Goal: Information Seeking & Learning: Find specific page/section

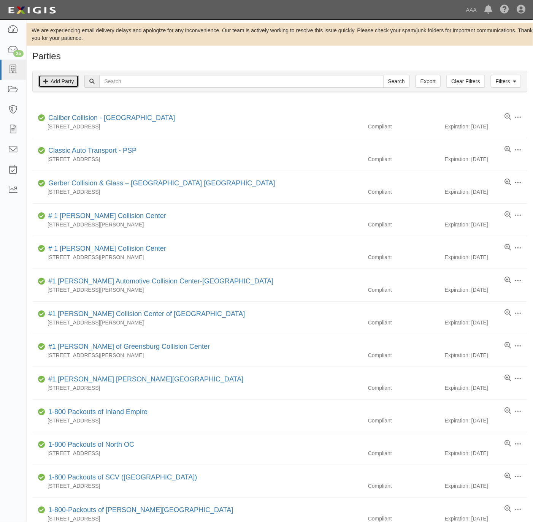
click at [63, 80] on link "Add Party" at bounding box center [58, 81] width 40 height 13
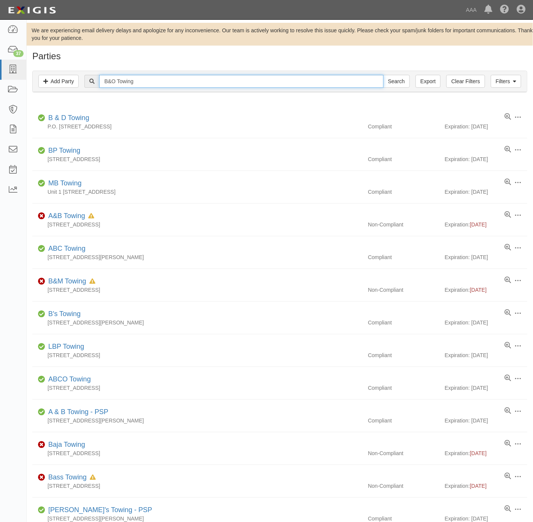
click at [200, 80] on input "B&O Towing" at bounding box center [241, 81] width 284 height 13
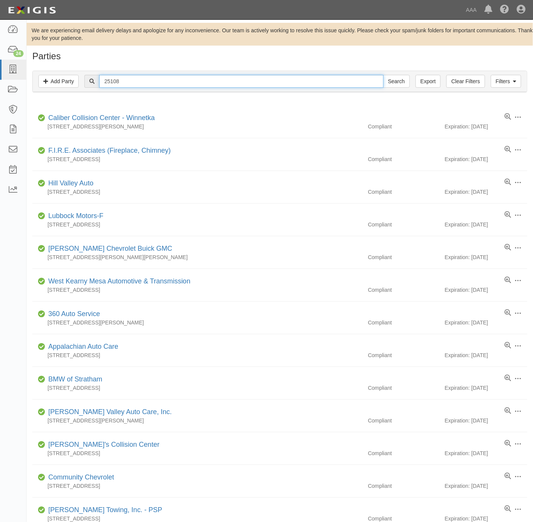
click at [206, 84] on input "25108" at bounding box center [241, 81] width 284 height 13
type input "S & J"
click at [383, 75] on input "Search" at bounding box center [396, 81] width 27 height 13
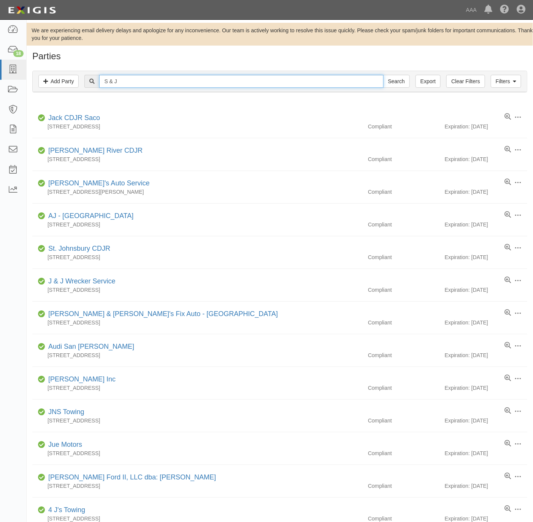
click at [166, 86] on input "S & J" at bounding box center [241, 81] width 284 height 13
click at [166, 84] on input "S & J" at bounding box center [241, 81] width 284 height 13
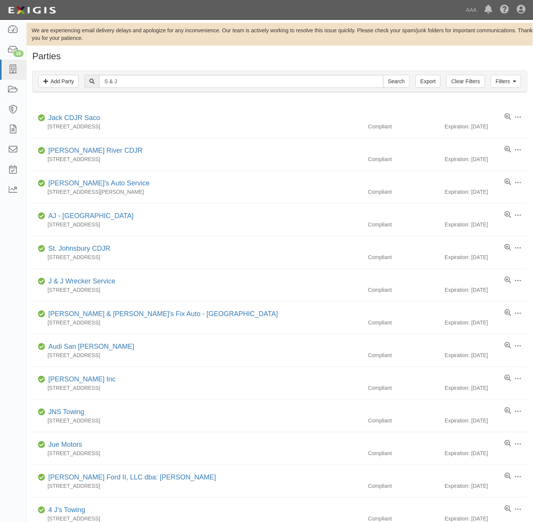
click at [176, 74] on div "Filters Add Party Clear Filters Export S & J Search Filters" at bounding box center [280, 81] width 494 height 21
click at [172, 81] on input "S & J" at bounding box center [241, 81] width 284 height 13
click at [172, 79] on input "S & J" at bounding box center [241, 81] width 284 height 13
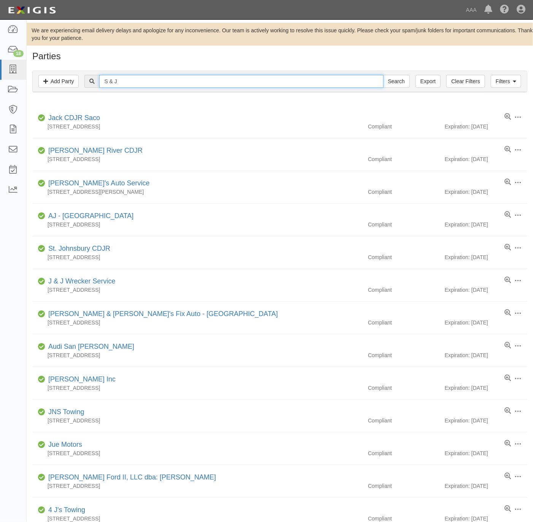
click at [172, 79] on input "S & J" at bounding box center [241, 81] width 284 height 13
paste input "TOWING & TRANSPORTS, INC"
type input "S & J TOWING & TRANSPORTS, INC"
click at [391, 80] on input "Search" at bounding box center [396, 81] width 27 height 13
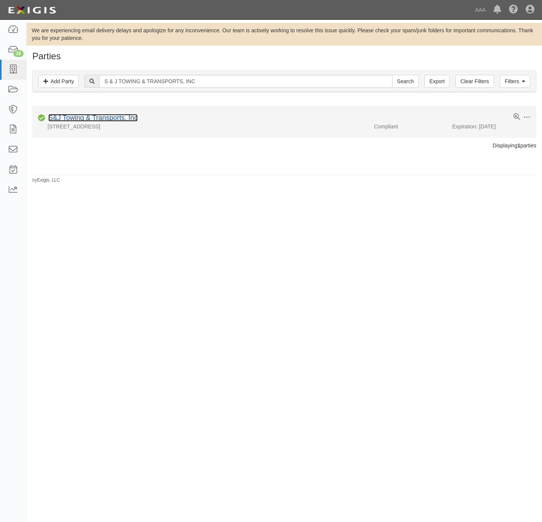
click at [113, 114] on link "S&J Towing & Transports, Inc" at bounding box center [92, 118] width 89 height 8
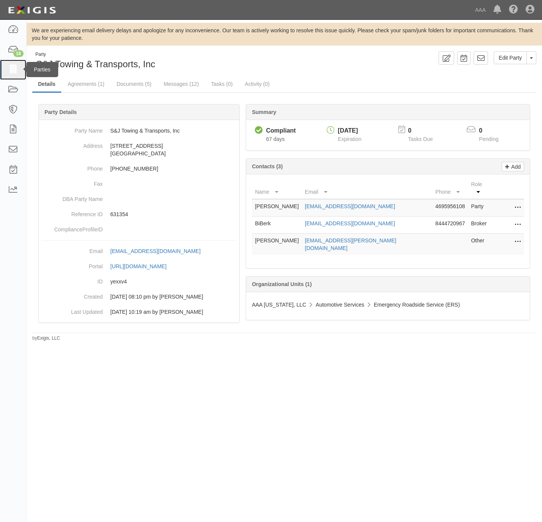
click at [13, 65] on icon at bounding box center [13, 69] width 11 height 9
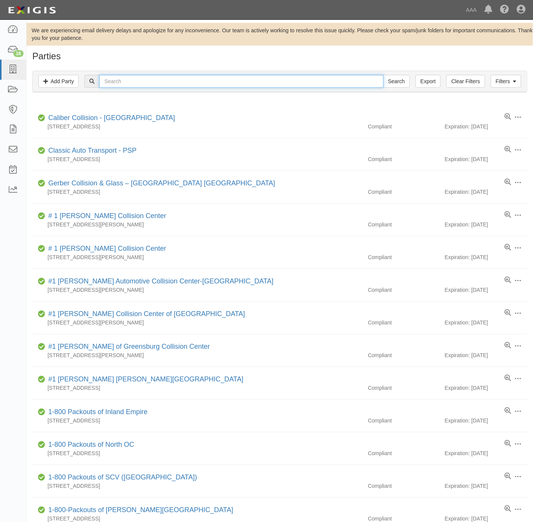
click at [138, 85] on input "text" at bounding box center [241, 81] width 284 height 13
paste input "Summit Towing Co,"
type input "Summit Towing Co,"
click at [397, 79] on input "Search" at bounding box center [396, 81] width 27 height 13
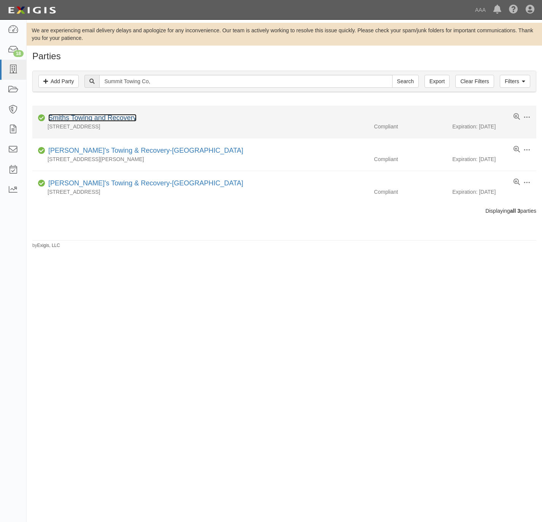
click at [103, 116] on link "Smiths Towing and Recovery" at bounding box center [92, 118] width 88 height 8
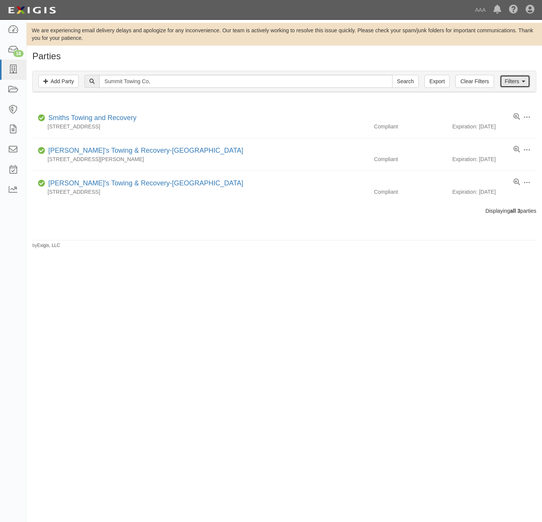
click at [515, 79] on link "Filters" at bounding box center [514, 81] width 30 height 13
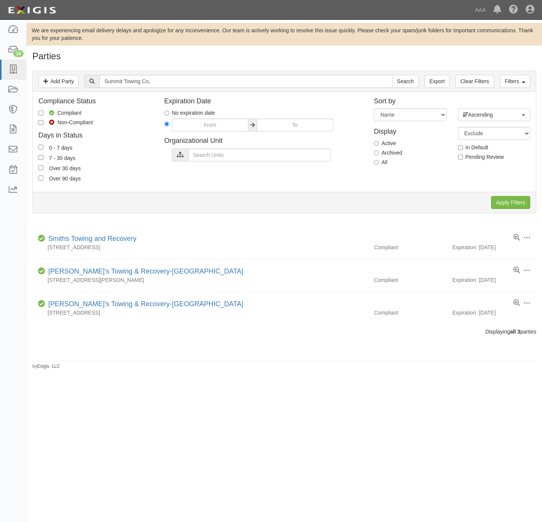
click at [380, 162] on label "All" at bounding box center [381, 162] width 14 height 8
click at [378, 162] on input "All" at bounding box center [376, 162] width 5 height 5
radio input "true"
click at [504, 198] on input "Apply Filters" at bounding box center [510, 202] width 39 height 13
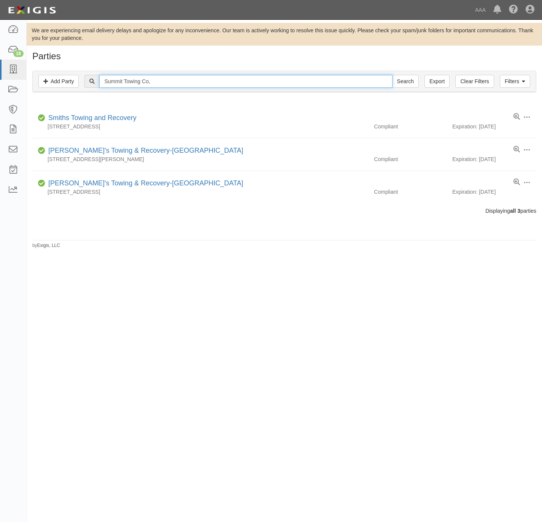
click at [162, 75] on input "Summit Towing Co," at bounding box center [245, 81] width 293 height 13
paste input "UMMIT TOWING"
type input "SUMMIT TOWING"
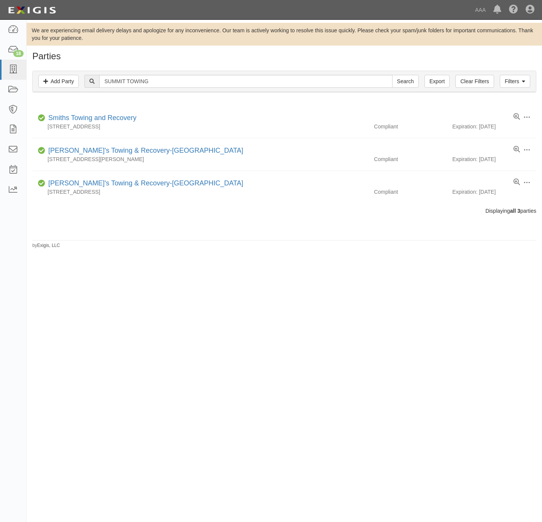
click at [398, 74] on div "Filters Add Party Clear Filters Export SUMMIT TOWING Search Filters" at bounding box center [284, 81] width 503 height 21
click at [405, 79] on input "Search" at bounding box center [405, 81] width 27 height 13
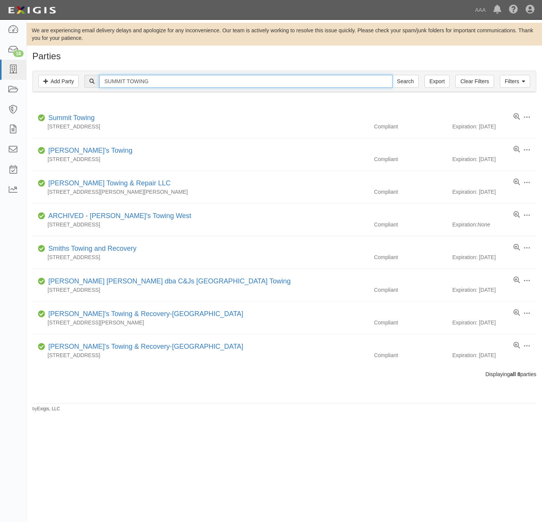
click at [181, 87] on input "SUMMIT TOWING" at bounding box center [245, 81] width 293 height 13
paste input "Dana's Towing and Repair"
type input "Dana's Towing and Repair"
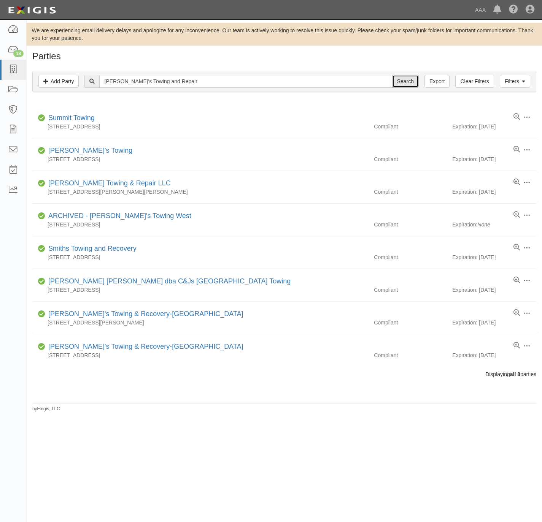
click at [405, 84] on input "Search" at bounding box center [405, 81] width 27 height 13
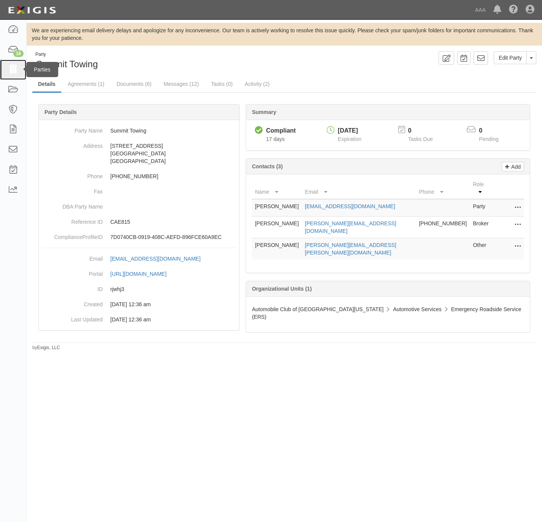
drag, startPoint x: 12, startPoint y: 68, endPoint x: 257, endPoint y: 84, distance: 245.3
click at [12, 68] on icon at bounding box center [13, 69] width 11 height 9
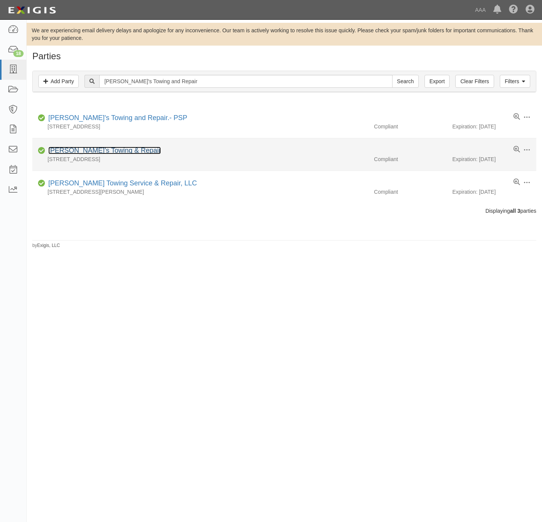
click at [76, 147] on link "Dana's Towing & Repair" at bounding box center [104, 151] width 112 height 8
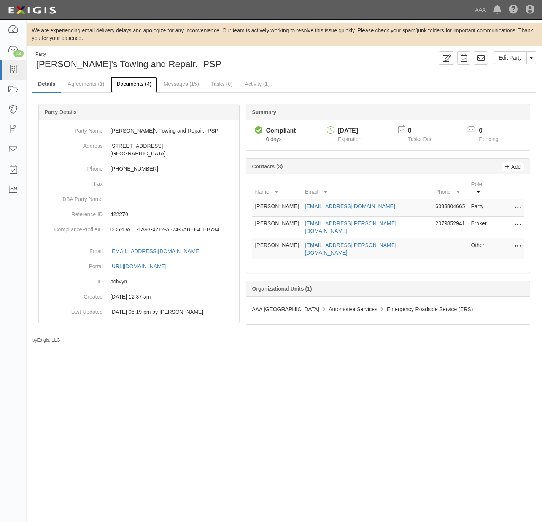
click at [127, 81] on link "Documents (4)" at bounding box center [134, 84] width 46 height 16
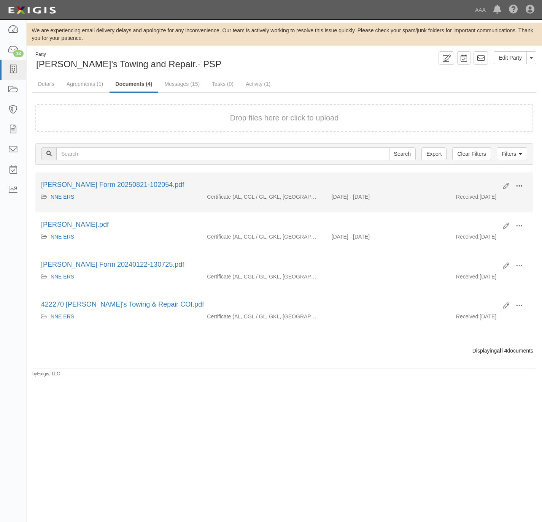
click at [517, 186] on span at bounding box center [518, 186] width 7 height 7
click at [467, 194] on link "View" at bounding box center [482, 197] width 60 height 14
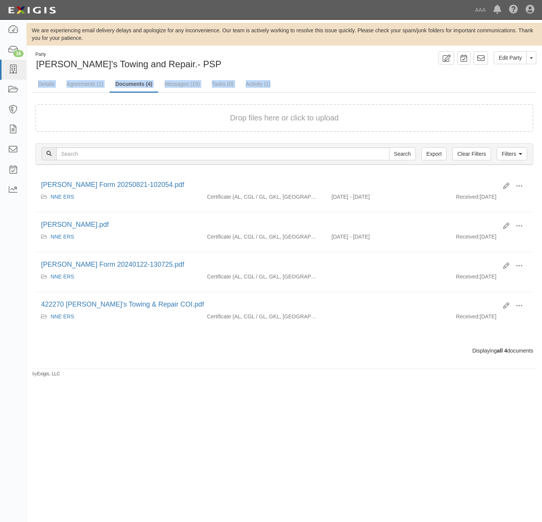
click at [384, 71] on div "Party Dana's Towing and Repair.- PSP Edit Party Toggle Party Dropdown View Audi…" at bounding box center [284, 214] width 515 height 326
click at [275, 112] on button "Drop files here or click to upload" at bounding box center [284, 117] width 109 height 11
drag, startPoint x: 86, startPoint y: 84, endPoint x: 101, endPoint y: 60, distance: 28.8
click at [86, 84] on link "Agreements (1)" at bounding box center [85, 83] width 48 height 15
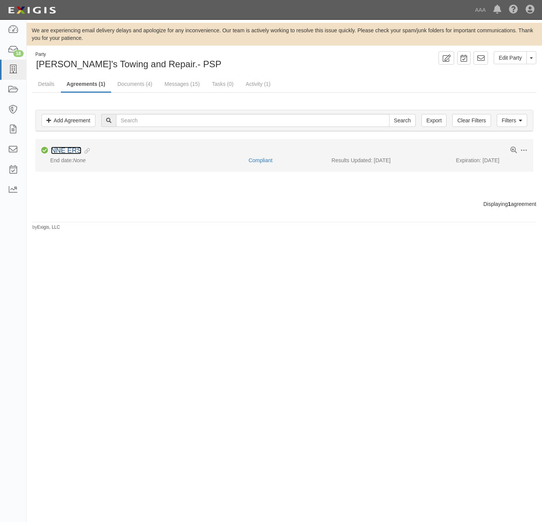
click at [61, 153] on link "NNE ERS" at bounding box center [66, 151] width 30 height 8
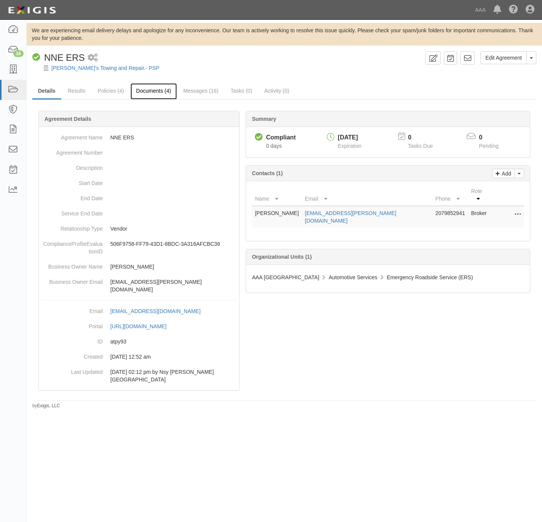
click at [144, 88] on link "Documents (4)" at bounding box center [153, 91] width 46 height 16
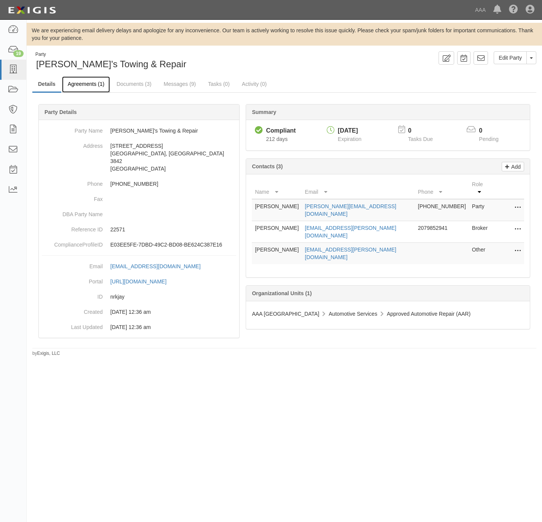
click at [96, 82] on link "Agreements (1)" at bounding box center [86, 84] width 48 height 16
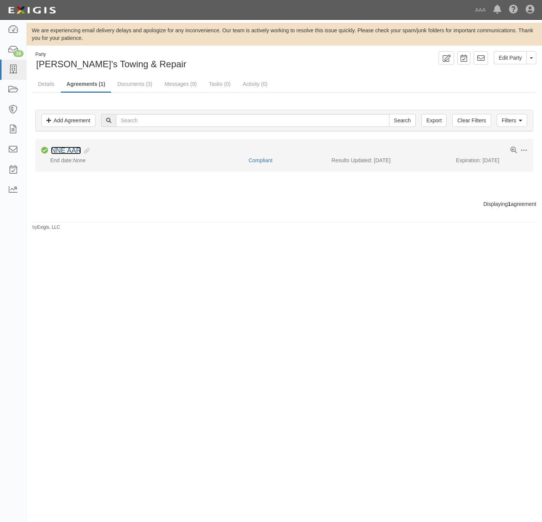
click at [59, 150] on link "NNE AAR" at bounding box center [66, 151] width 30 height 8
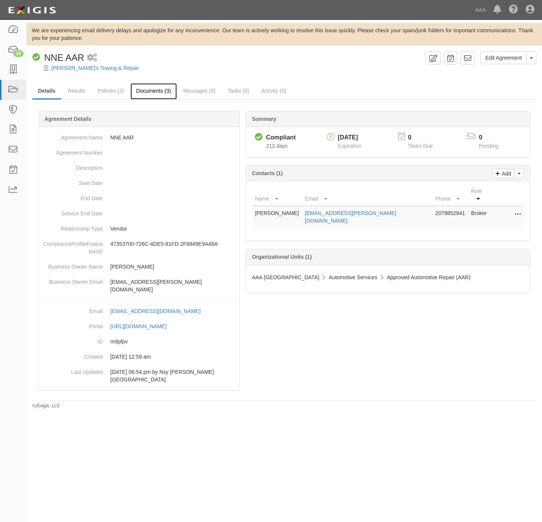
click at [157, 92] on link "Documents (3)" at bounding box center [153, 91] width 46 height 16
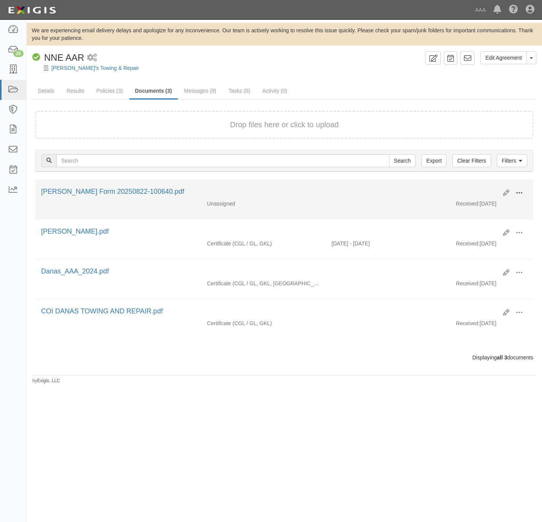
click at [522, 190] on button at bounding box center [518, 193] width 17 height 13
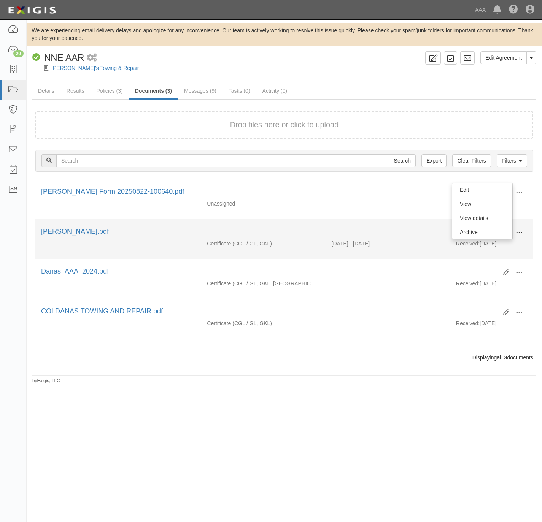
click at [523, 233] on button at bounding box center [518, 233] width 17 height 13
click at [484, 248] on link "View" at bounding box center [482, 244] width 60 height 14
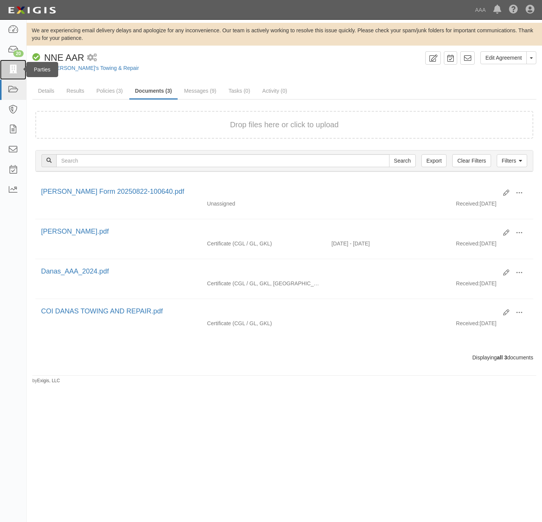
click at [8, 74] on link at bounding box center [13, 70] width 26 height 20
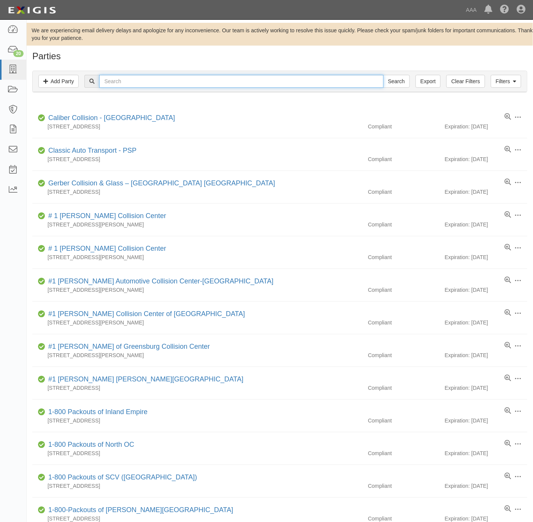
click at [163, 86] on input "text" at bounding box center [241, 81] width 284 height 13
paste input "DC Towing"
type input "DC Towing"
click at [392, 79] on input "Search" at bounding box center [396, 81] width 27 height 13
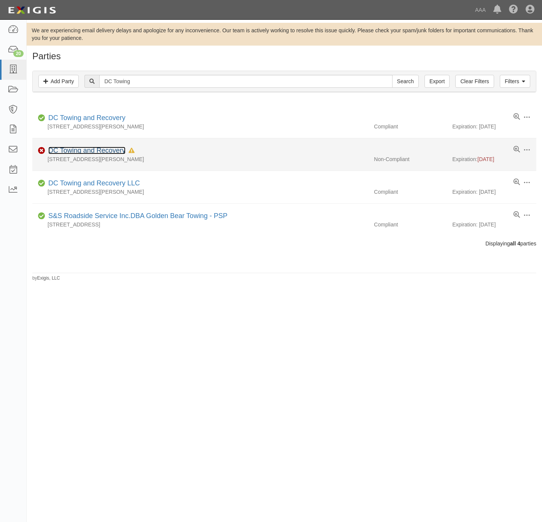
click at [95, 150] on link "DC Towing and Recovery" at bounding box center [86, 151] width 77 height 8
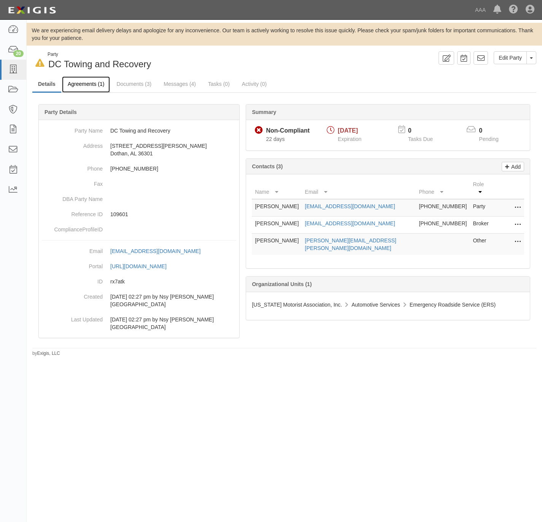
click at [71, 80] on link "Agreements (1)" at bounding box center [86, 84] width 48 height 16
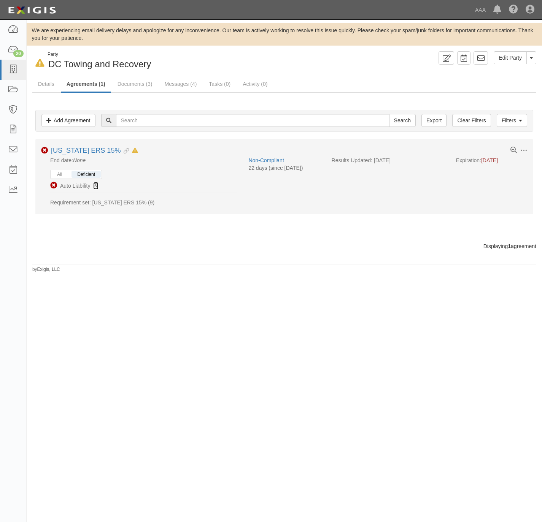
click at [94, 185] on icon at bounding box center [95, 186] width 5 height 5
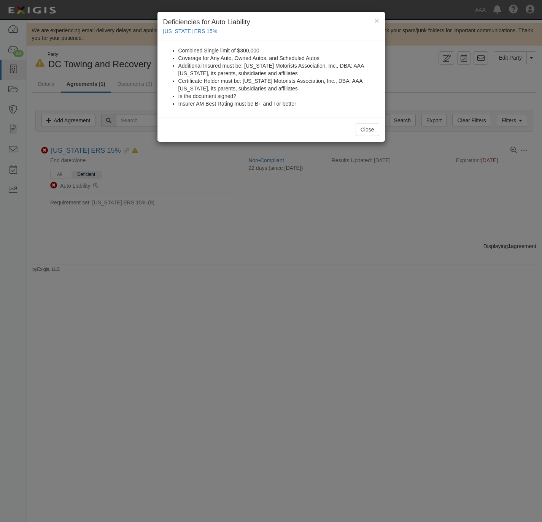
click at [339, 291] on div "× Deficiencies for Auto Liability Alabama ERS 15% Combined Single limit of $300…" at bounding box center [271, 261] width 542 height 522
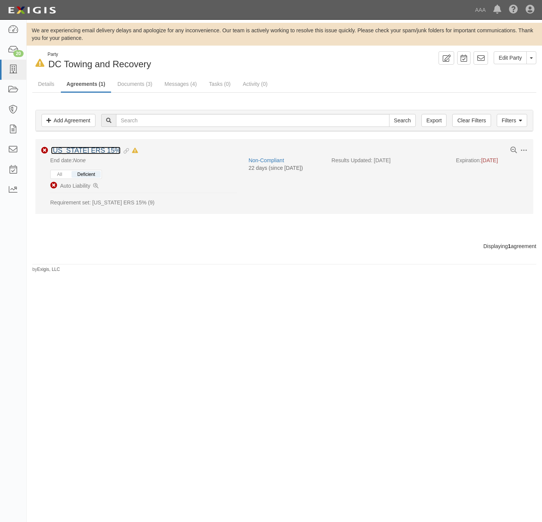
click at [92, 151] on link "[US_STATE] ERS 15%" at bounding box center [86, 151] width 70 height 8
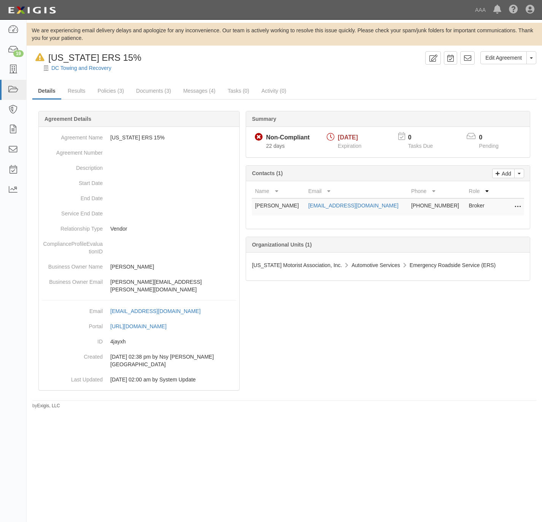
click at [147, 94] on link "Documents (3)" at bounding box center [153, 90] width 46 height 15
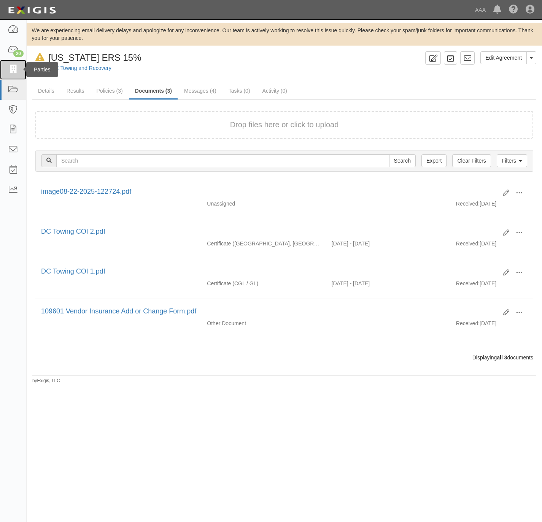
click at [8, 70] on icon at bounding box center [13, 69] width 11 height 9
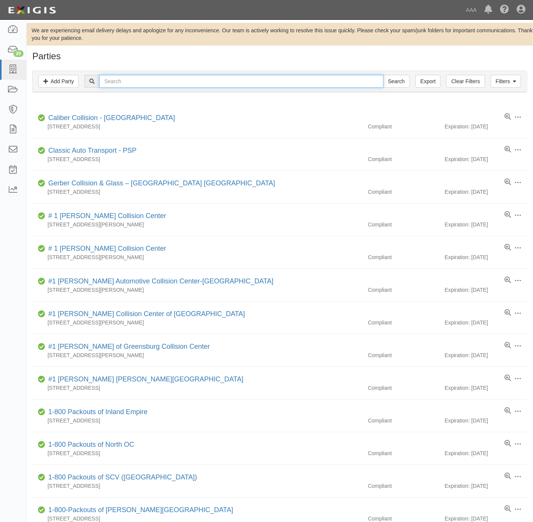
click at [144, 77] on input "text" at bounding box center [241, 81] width 284 height 13
paste input "LLC DRAGON TOWING"
click at [114, 81] on input "LLC DRAGON TOWING" at bounding box center [241, 81] width 284 height 13
click at [381, 84] on input "DRAGON TOWING" at bounding box center [241, 81] width 284 height 13
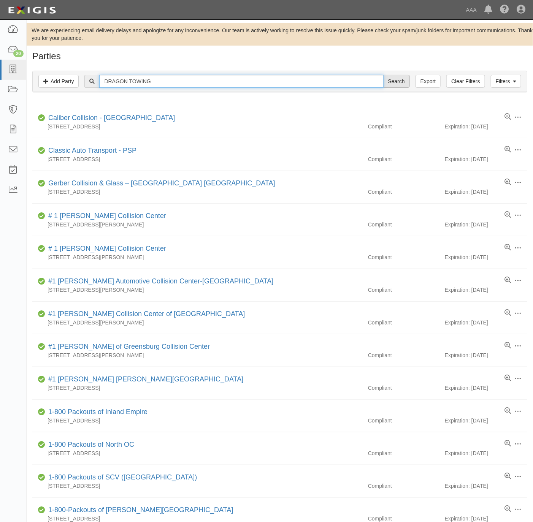
type input "DRAGON TOWING"
click at [389, 79] on input "Search" at bounding box center [396, 81] width 27 height 13
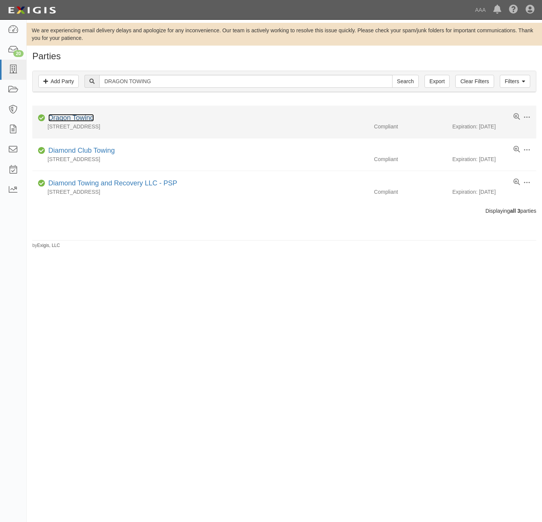
click at [60, 117] on link "Dragon Towing" at bounding box center [71, 118] width 46 height 8
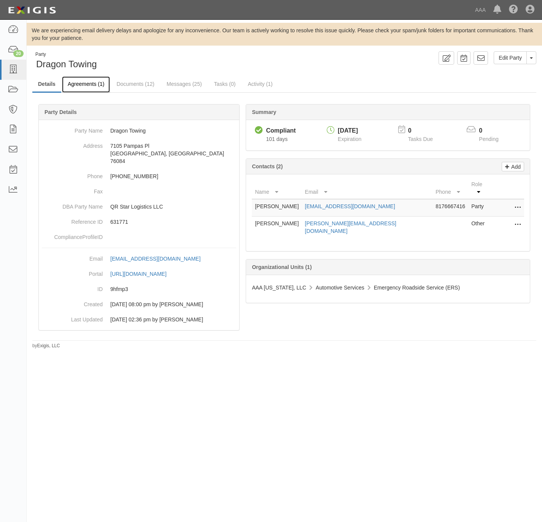
click at [79, 79] on link "Agreements (1)" at bounding box center [86, 84] width 48 height 16
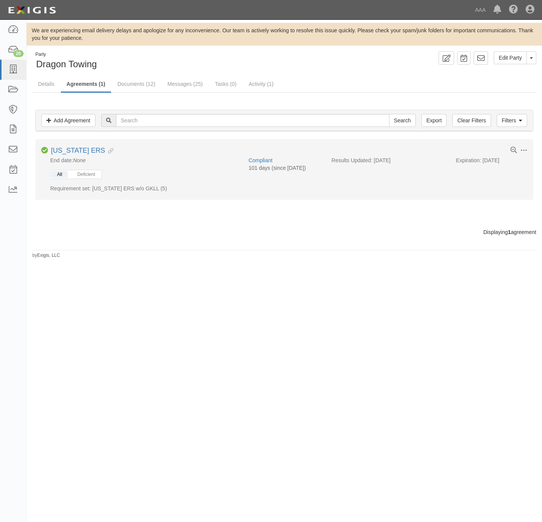
click at [54, 176] on button "All" at bounding box center [59, 174] width 16 height 7
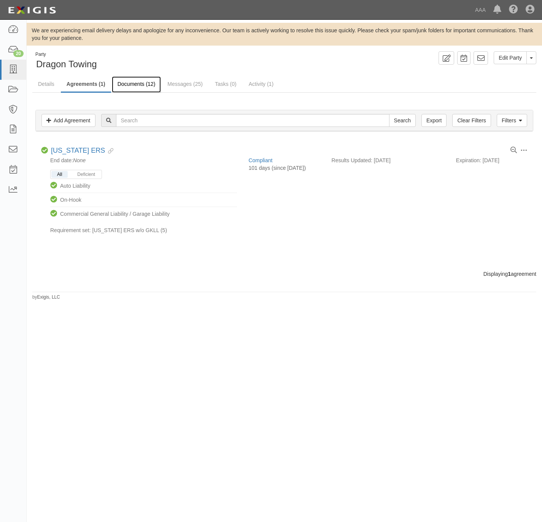
click at [135, 83] on link "Documents (12)" at bounding box center [136, 84] width 49 height 16
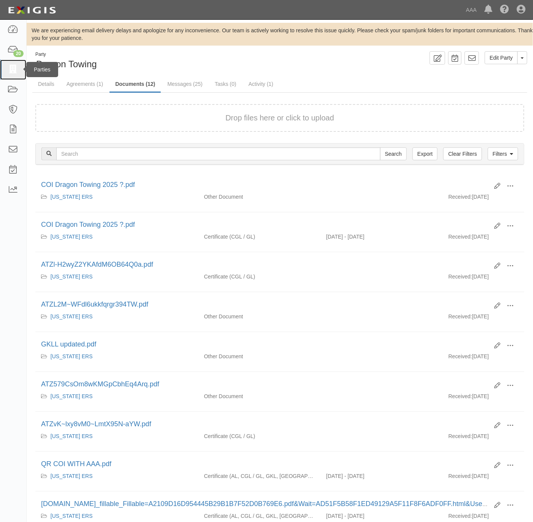
click at [14, 71] on icon at bounding box center [13, 69] width 11 height 9
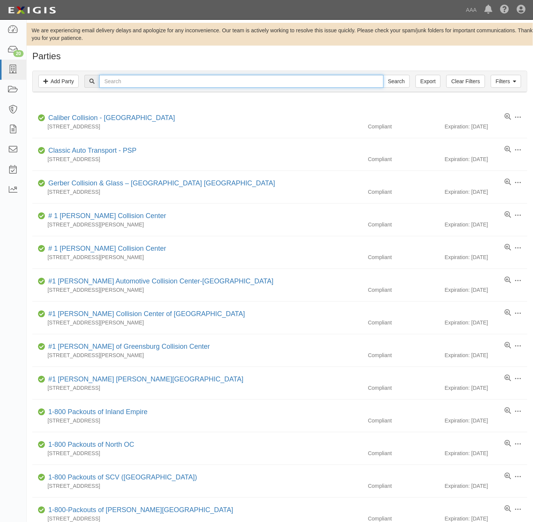
click at [138, 78] on input "text" at bounding box center [241, 81] width 284 height 13
paste input "LK Towing"
type input "LK Towing"
click at [386, 82] on input "Search" at bounding box center [396, 81] width 27 height 13
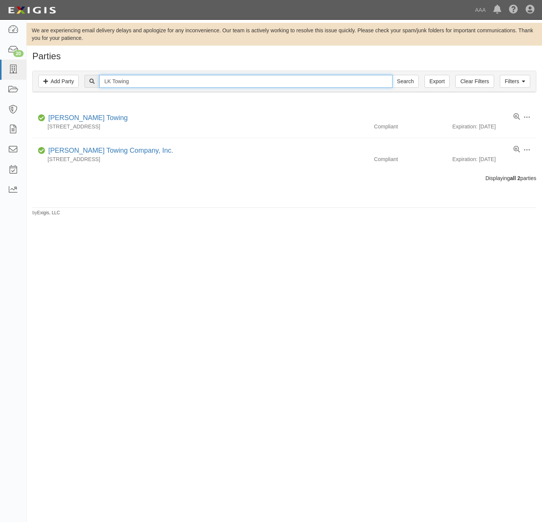
click at [169, 84] on input "LK Towing" at bounding box center [245, 81] width 293 height 13
paste input "[PERSON_NAME]"
type input "[PERSON_NAME]"
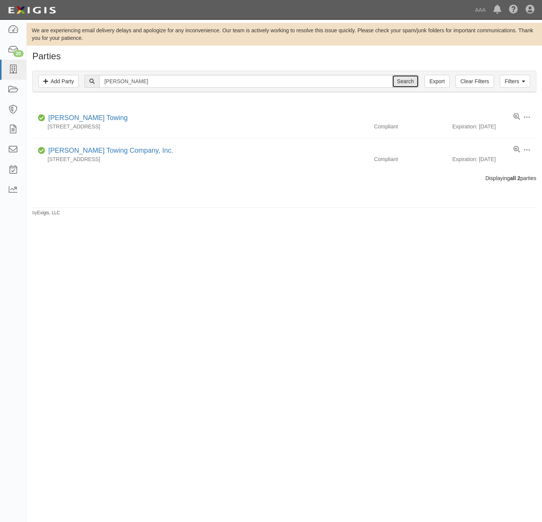
click at [402, 85] on input "Search" at bounding box center [405, 81] width 27 height 13
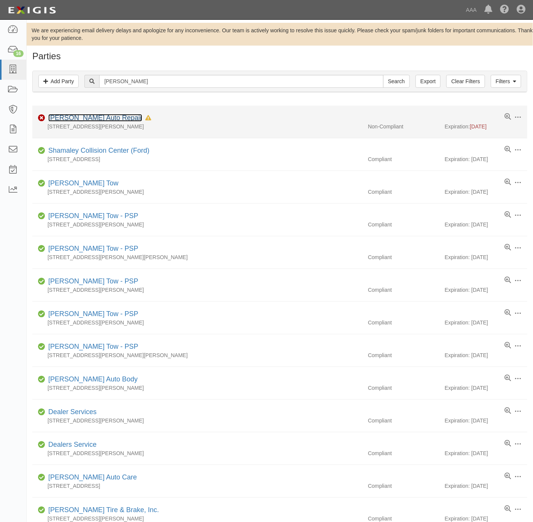
click at [75, 114] on link "[PERSON_NAME] Auto Repair" at bounding box center [95, 118] width 94 height 8
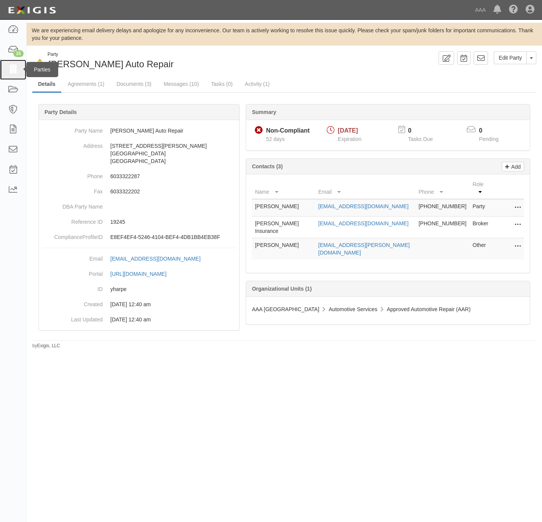
click at [8, 69] on icon at bounding box center [13, 69] width 11 height 9
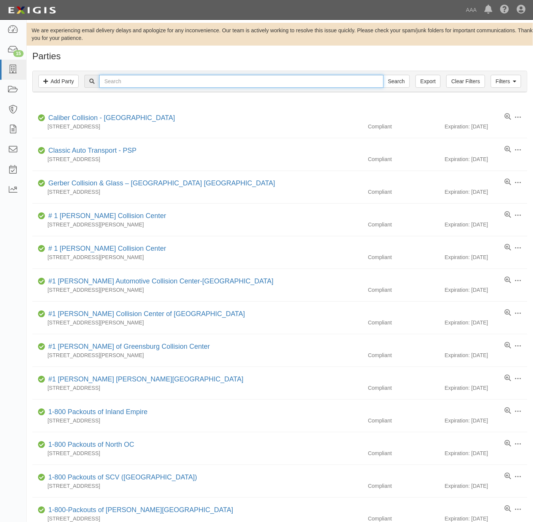
click at [195, 82] on input "text" at bounding box center [241, 81] width 284 height 13
paste input "[PERSON_NAME] & [PERSON_NAME]’s"
type input "[PERSON_NAME] & [PERSON_NAME]’s"
click at [394, 82] on input "Search" at bounding box center [396, 81] width 27 height 13
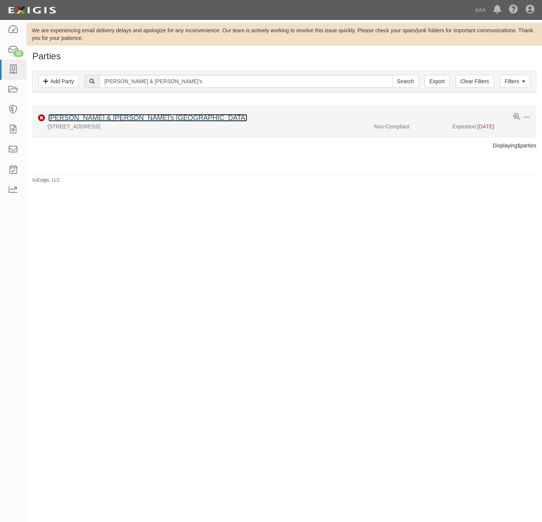
click at [78, 119] on link "Rick & Ray's Auto Plaza Center" at bounding box center [147, 118] width 199 height 8
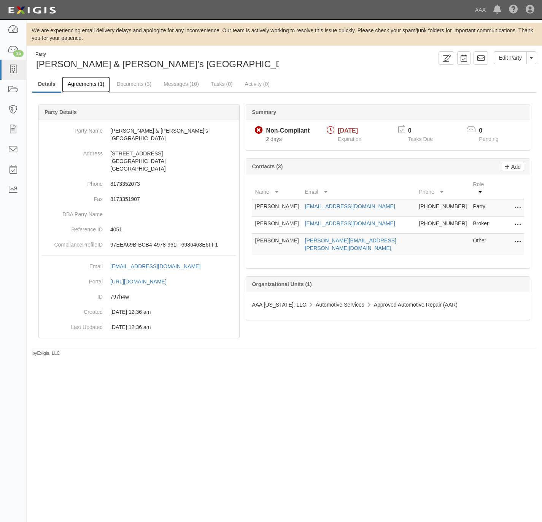
click at [80, 81] on link "Agreements (1)" at bounding box center [86, 84] width 48 height 16
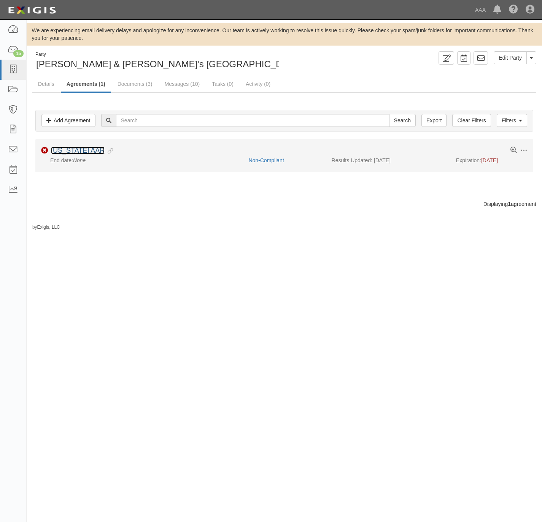
click at [64, 151] on link "[US_STATE] AAR" at bounding box center [78, 151] width 54 height 8
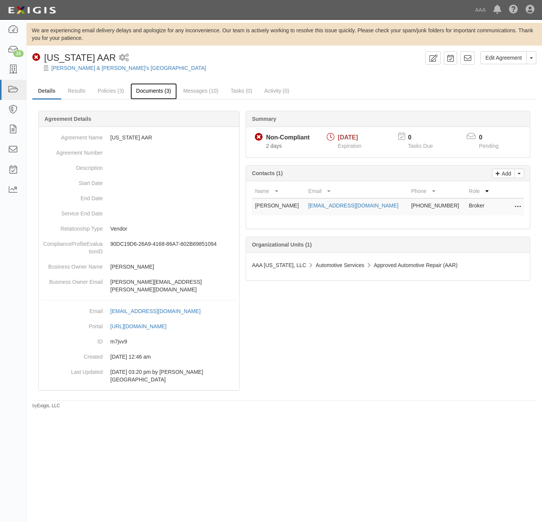
click at [152, 93] on link "Documents (3)" at bounding box center [153, 91] width 46 height 16
